Goal: Find specific page/section: Find specific page/section

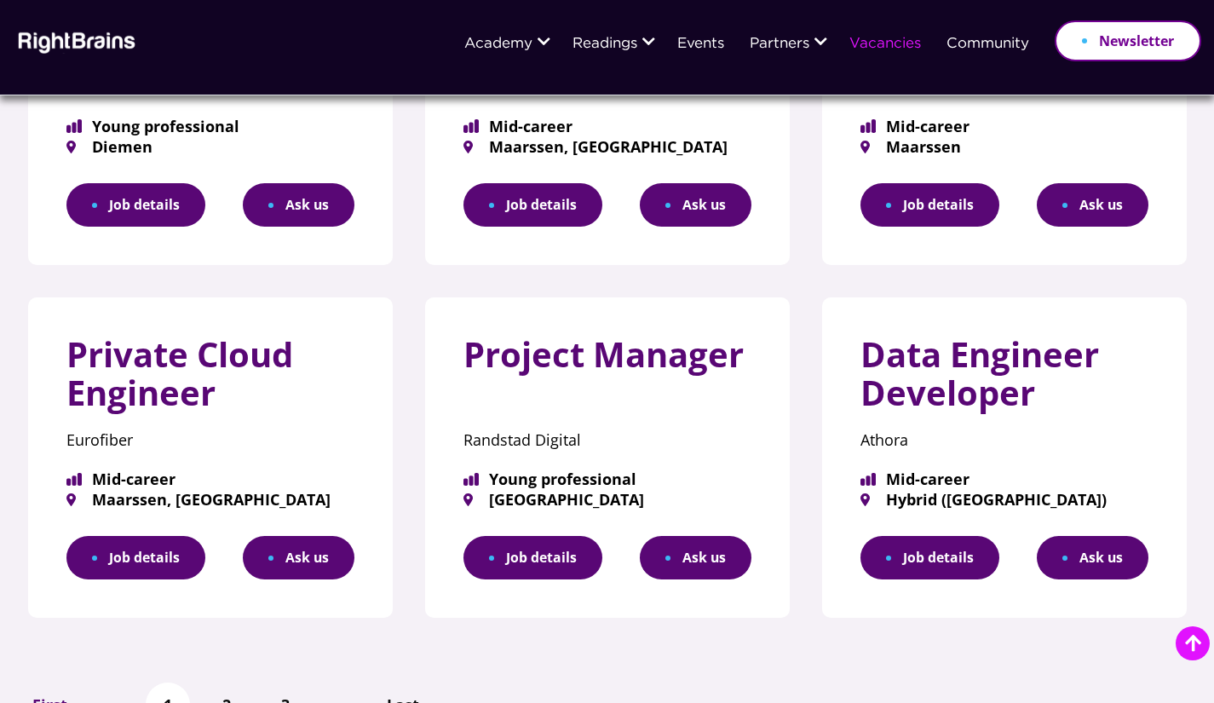
scroll to position [937, 0]
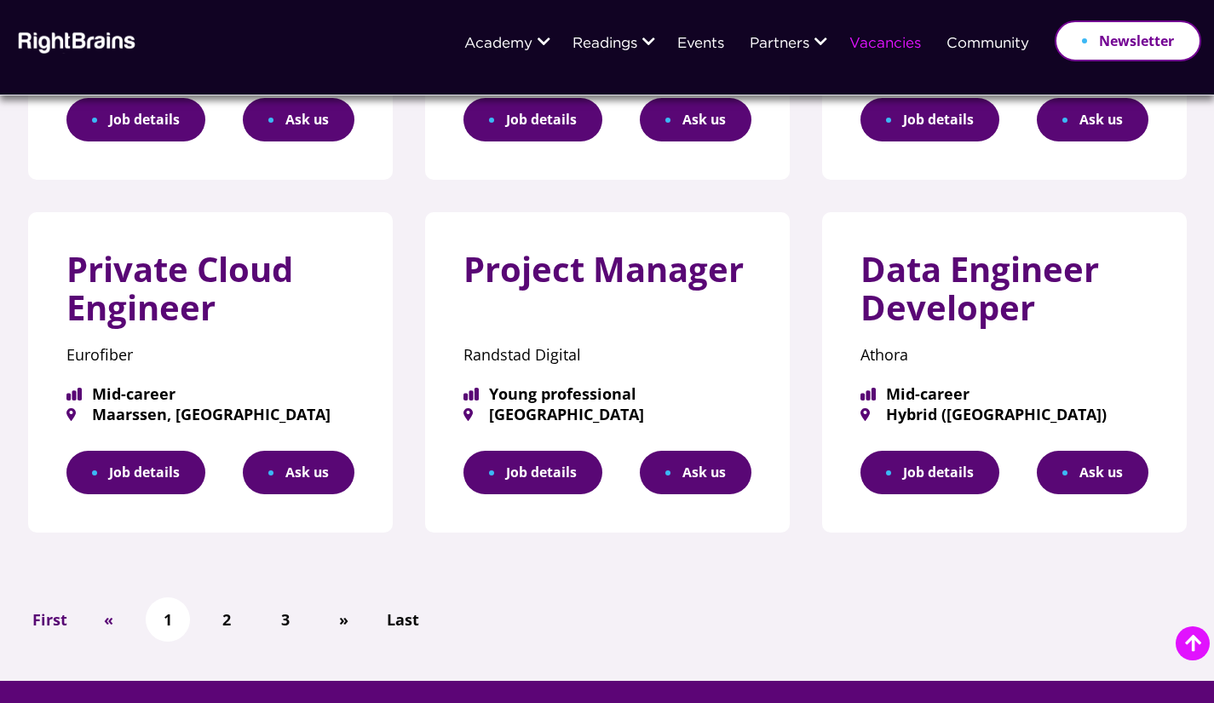
click at [527, 469] on link "Job details" at bounding box center [533, 472] width 139 height 43
click at [231, 608] on link "2" at bounding box center [227, 620] width 26 height 30
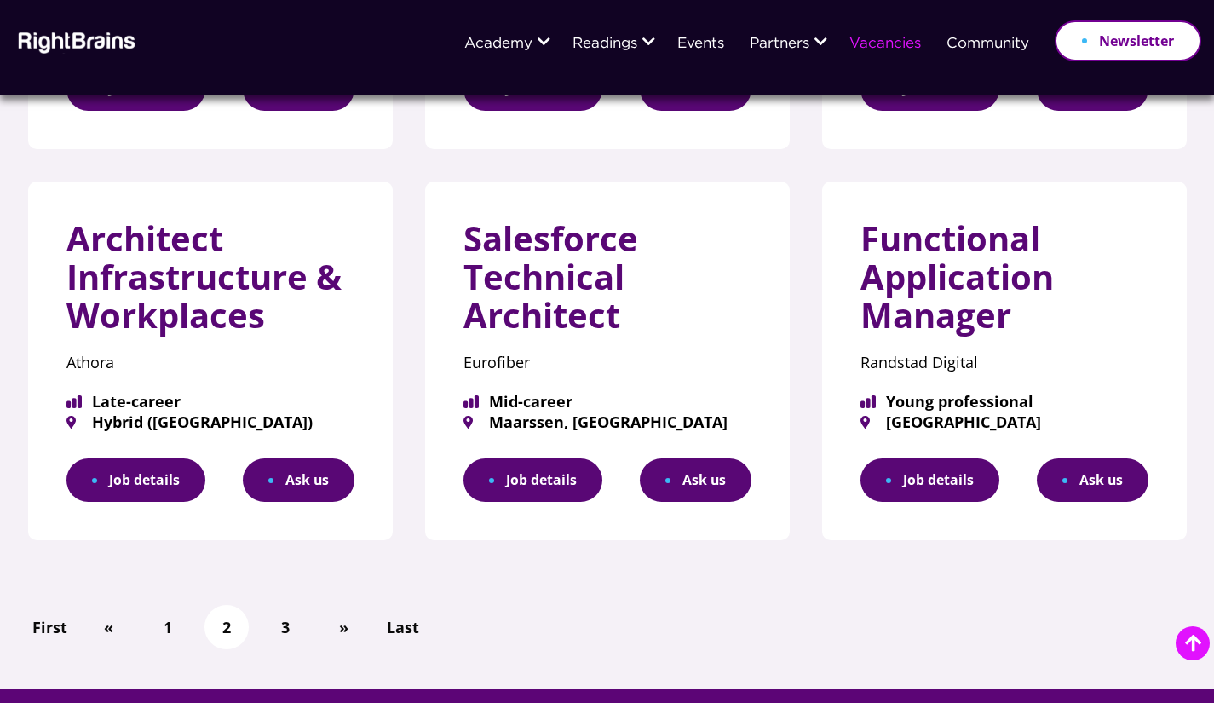
scroll to position [937, 0]
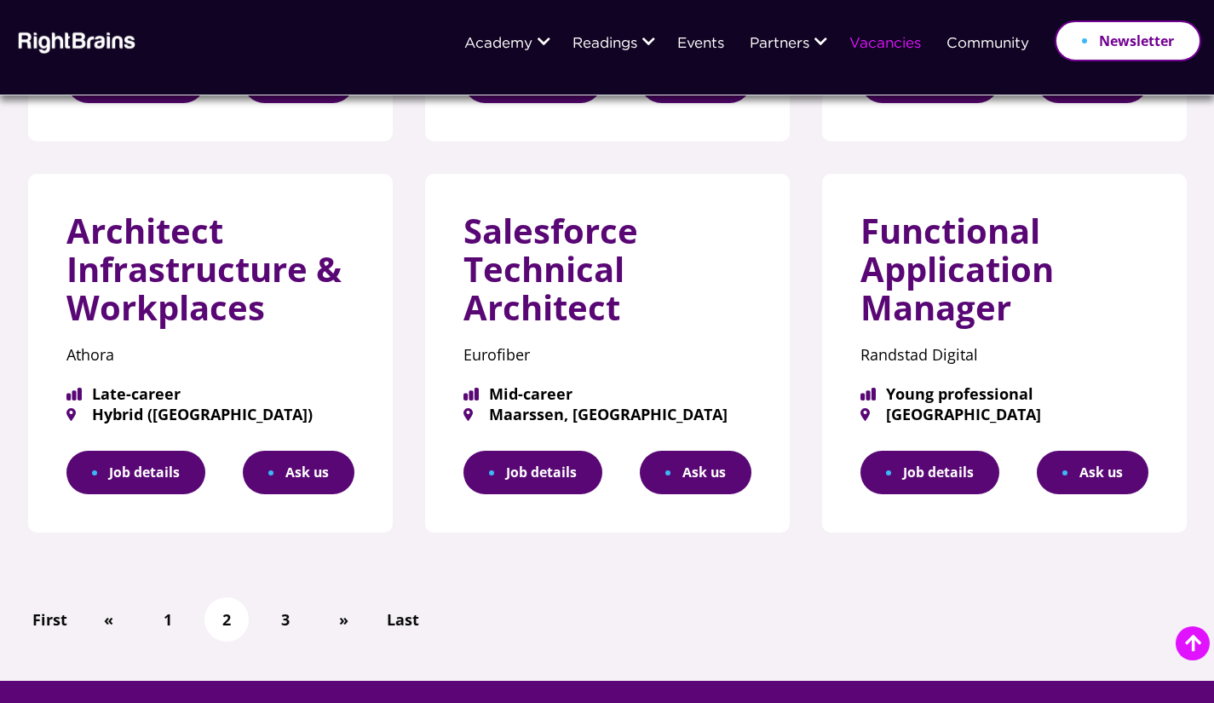
click at [282, 614] on link "3" at bounding box center [286, 620] width 26 height 30
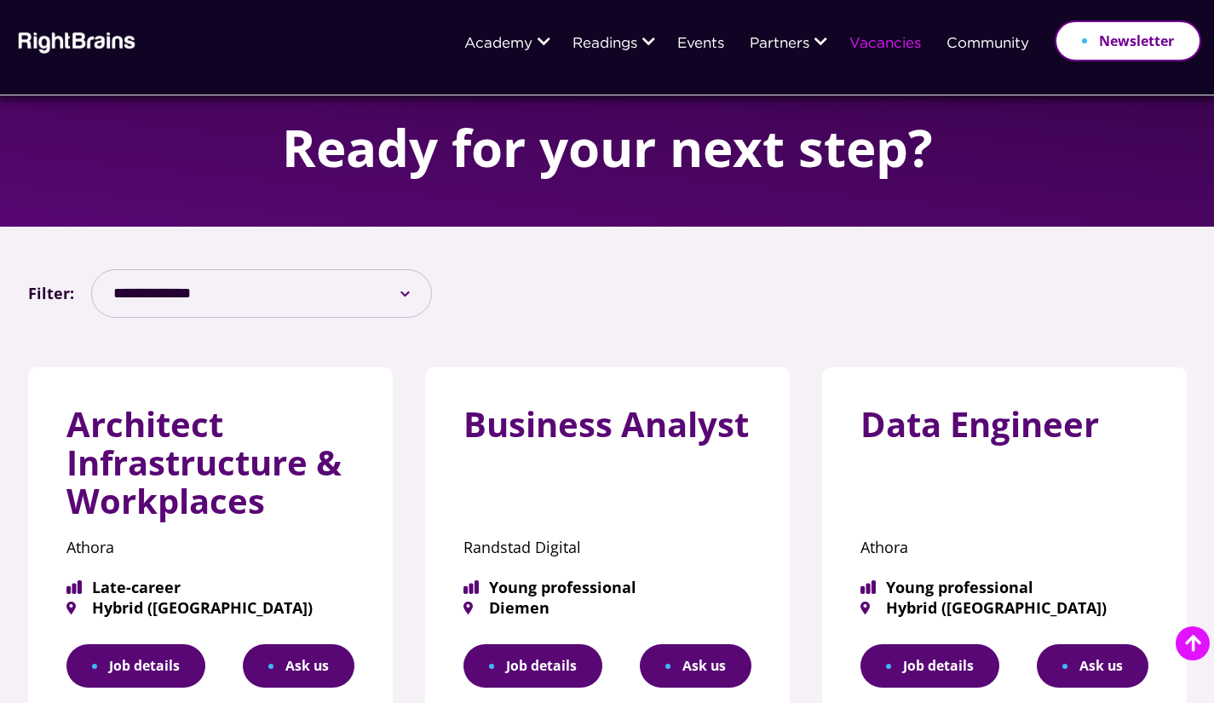
scroll to position [426, 0]
